Goal: Task Accomplishment & Management: Manage account settings

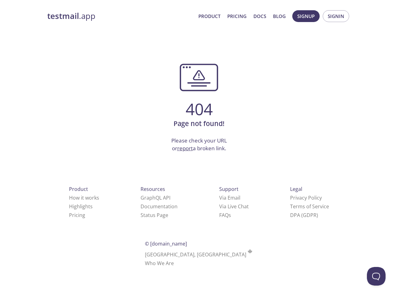
click at [376, 277] on button "Open Beacon popover" at bounding box center [376, 276] width 19 height 19
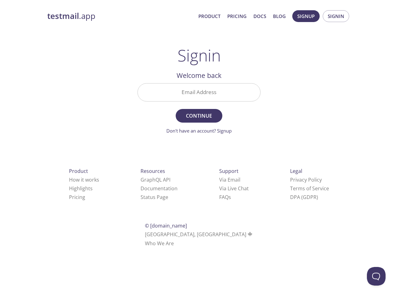
click at [199, 113] on span "Continue" at bounding box center [198, 116] width 33 height 9
click at [306, 16] on span "Signup" at bounding box center [305, 16] width 17 height 8
